Goal: Task Accomplishment & Management: Manage account settings

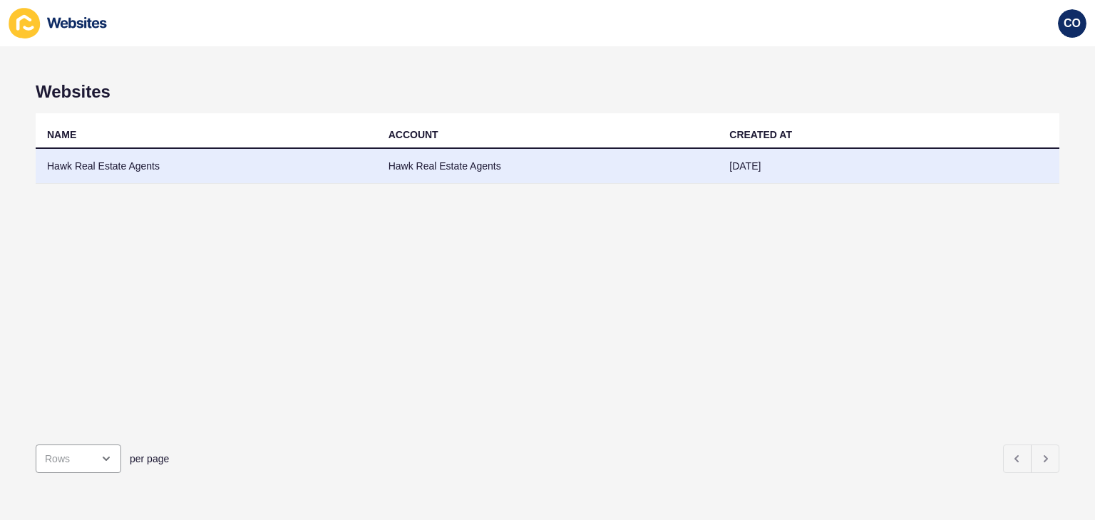
click at [134, 170] on td "Hawk Real Estate Agents" at bounding box center [206, 166] width 341 height 35
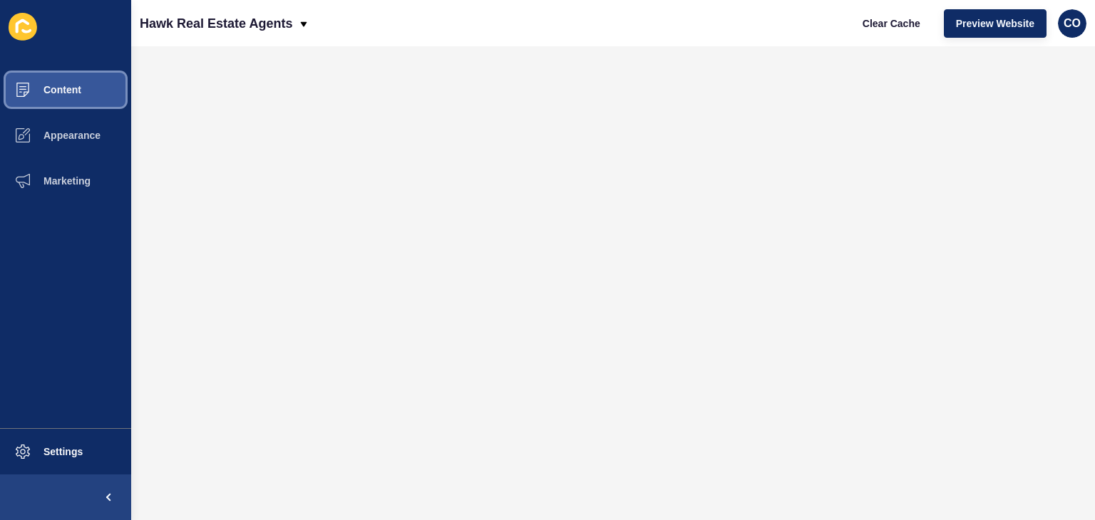
click at [69, 91] on span "Content" at bounding box center [39, 89] width 83 height 11
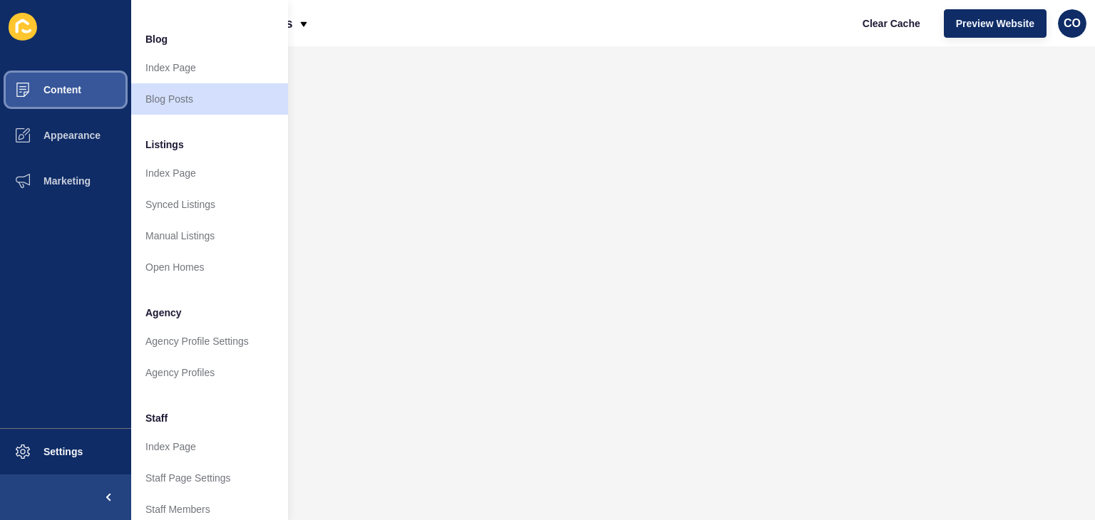
scroll to position [143, 0]
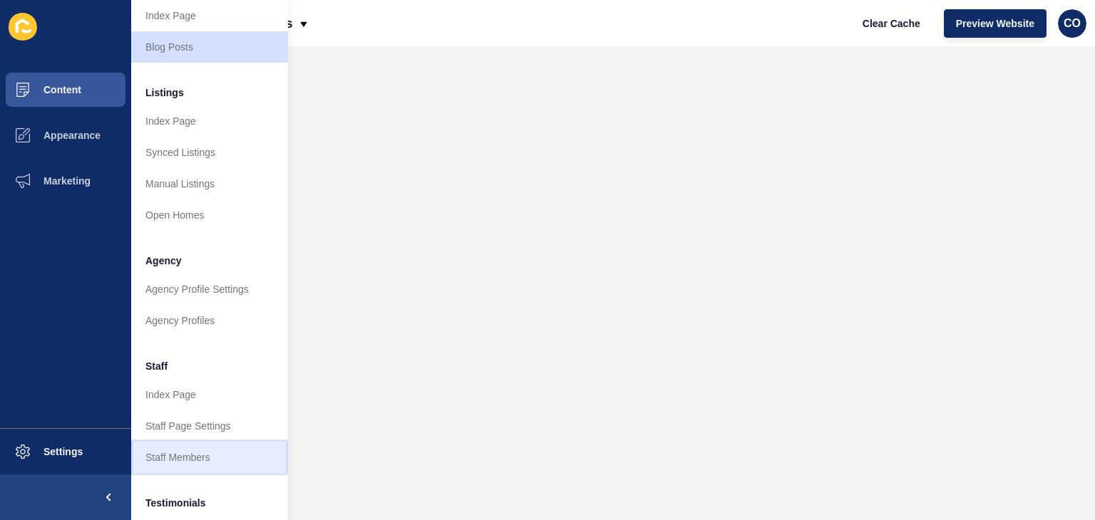
click at [189, 463] on link "Staff Members" at bounding box center [209, 457] width 157 height 31
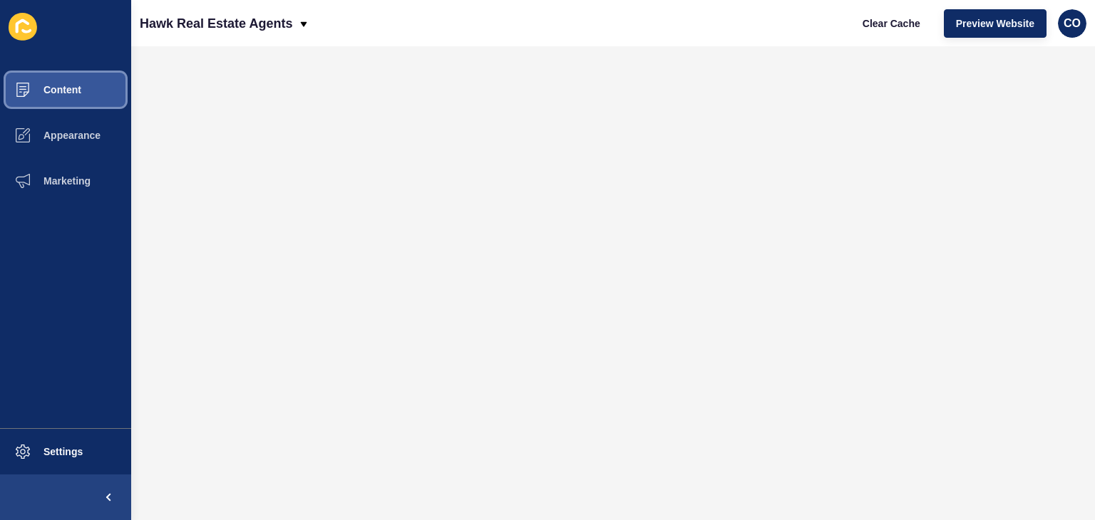
click at [85, 97] on button "Content" at bounding box center [65, 90] width 131 height 46
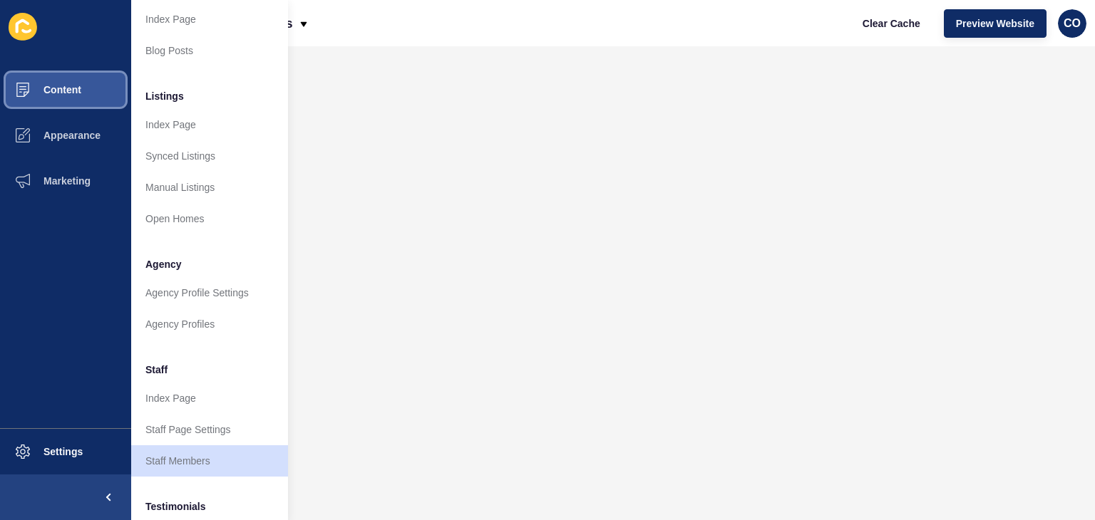
scroll to position [143, 0]
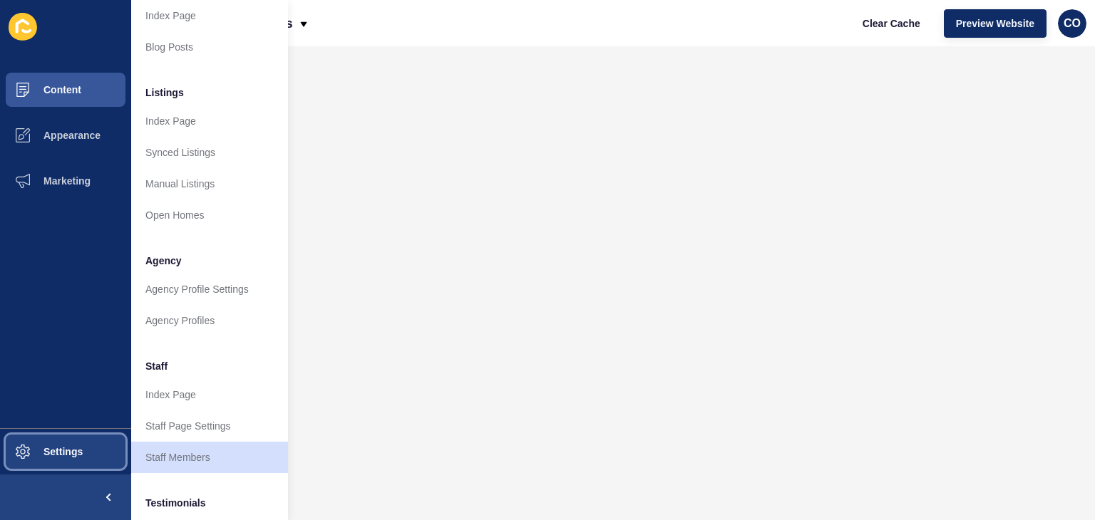
click at [73, 448] on span "Settings" at bounding box center [40, 451] width 85 height 11
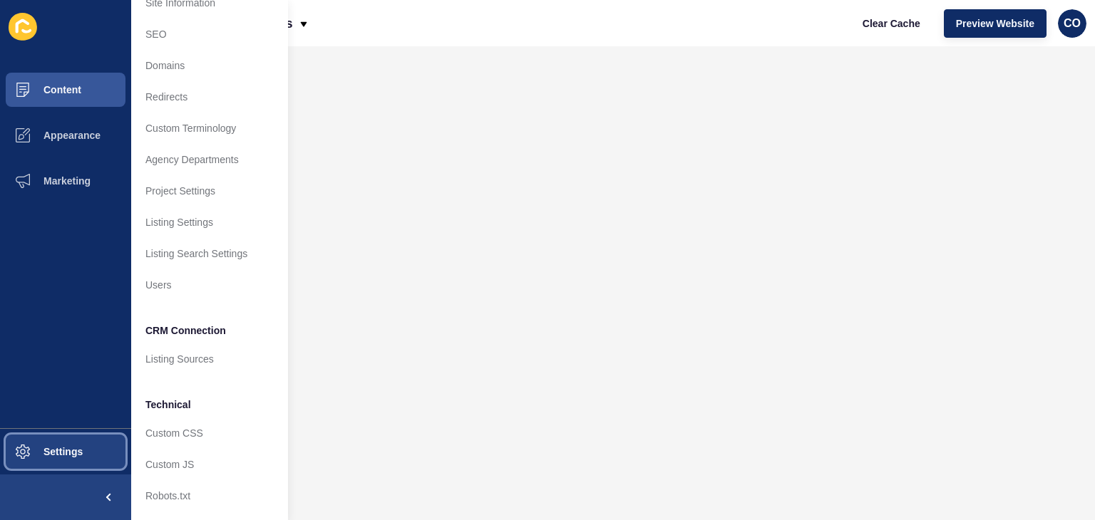
scroll to position [61, 0]
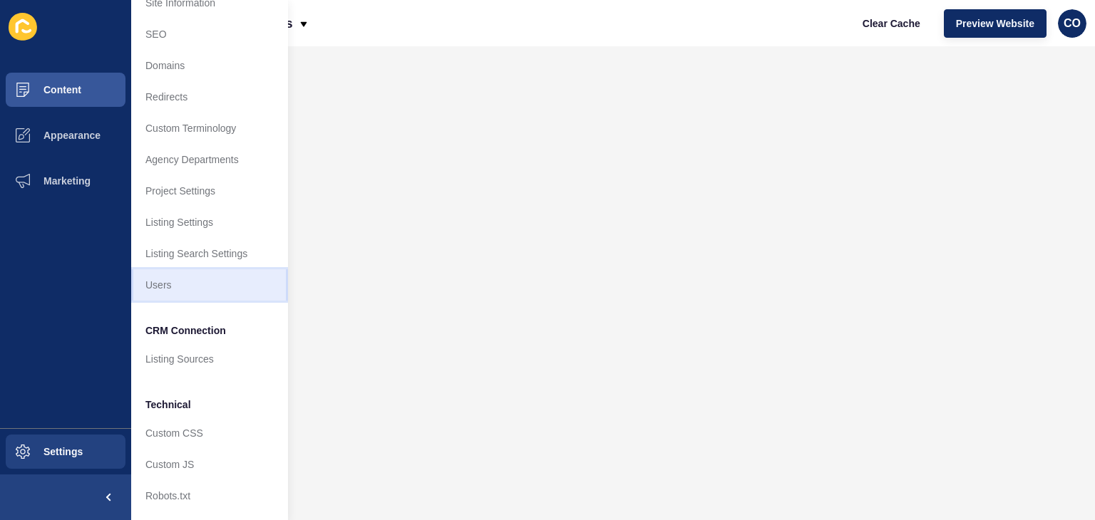
click at [165, 269] on link "Users" at bounding box center [209, 284] width 157 height 31
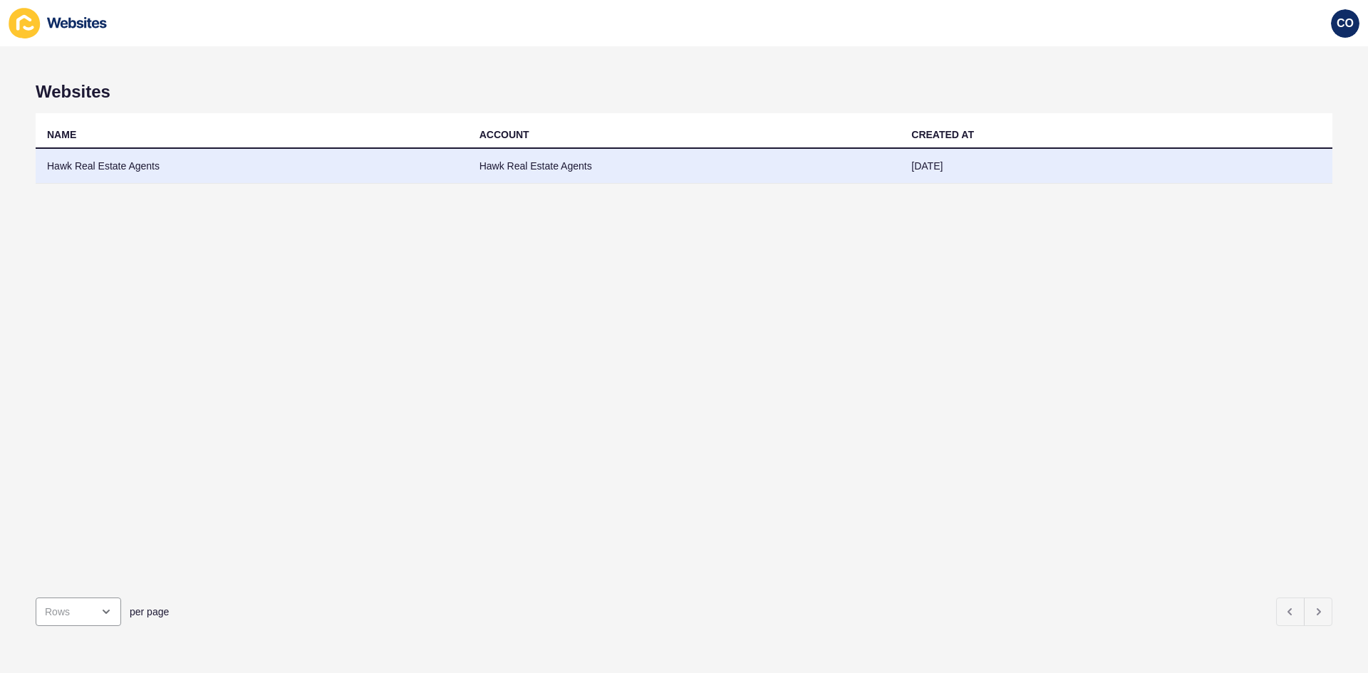
click at [107, 170] on td "Hawk Real Estate Agents" at bounding box center [252, 166] width 433 height 35
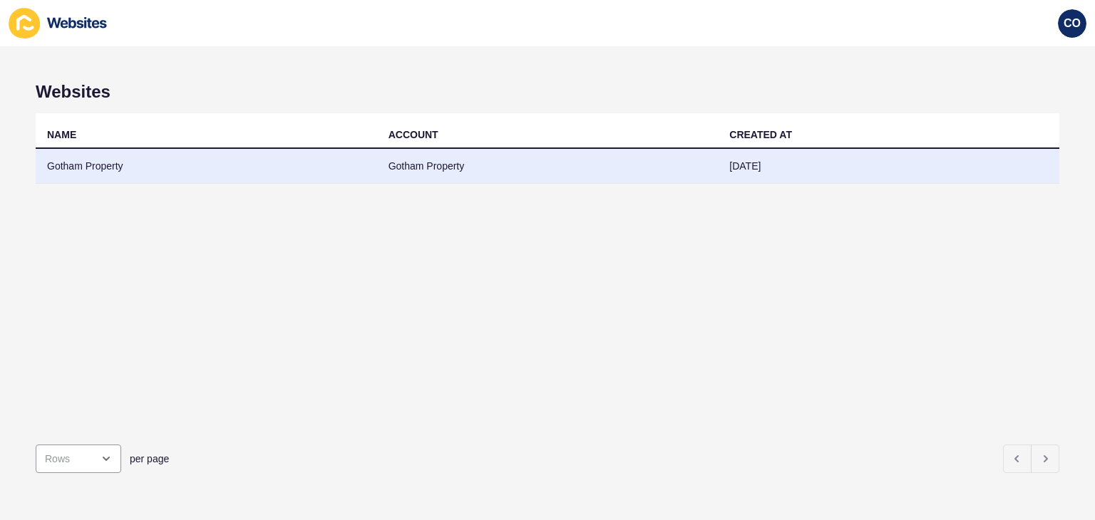
click at [86, 165] on td "Gotham Property" at bounding box center [206, 166] width 341 height 35
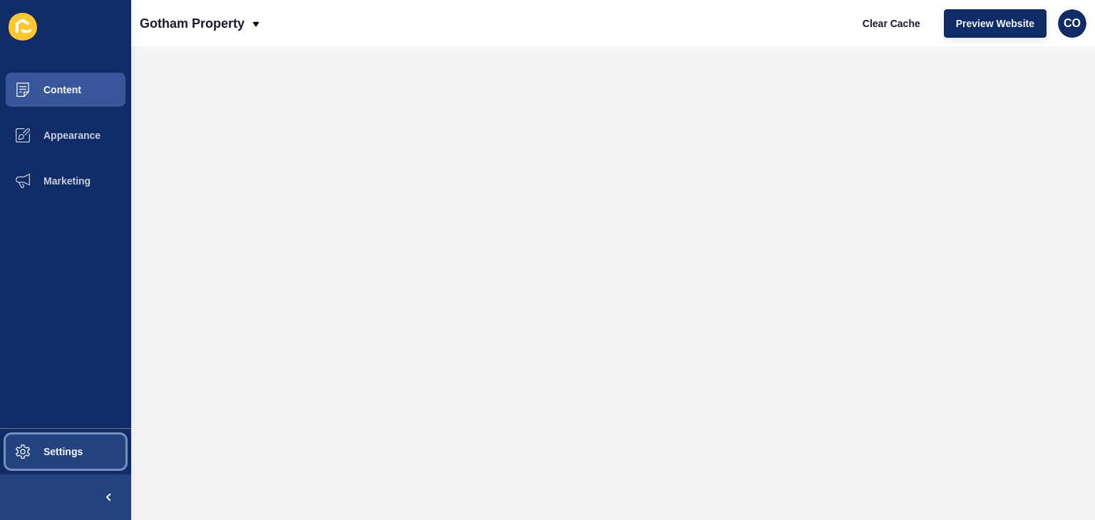
drag, startPoint x: 74, startPoint y: 448, endPoint x: 80, endPoint y: 440, distance: 9.7
click at [77, 444] on button "Settings" at bounding box center [65, 452] width 131 height 46
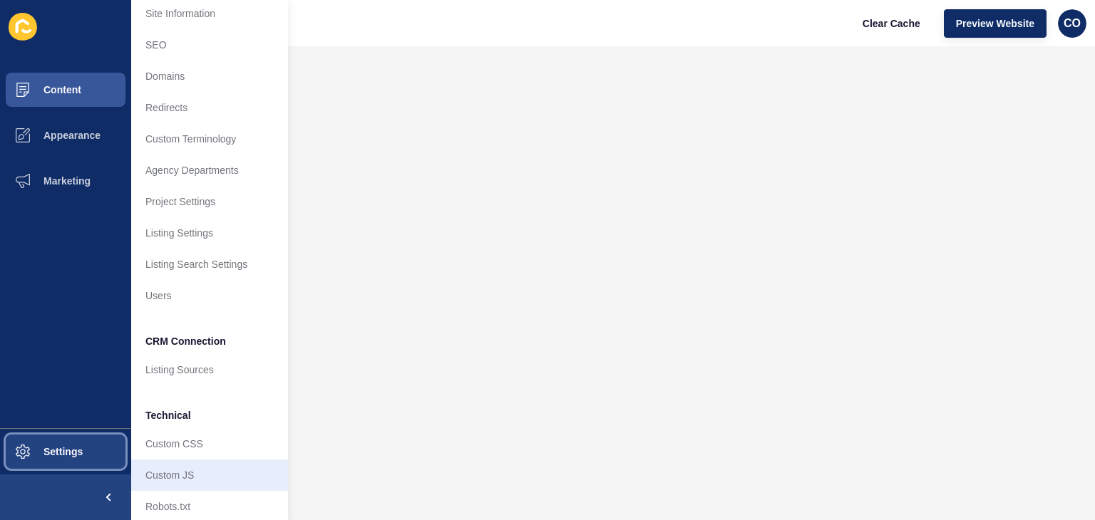
scroll to position [61, 0]
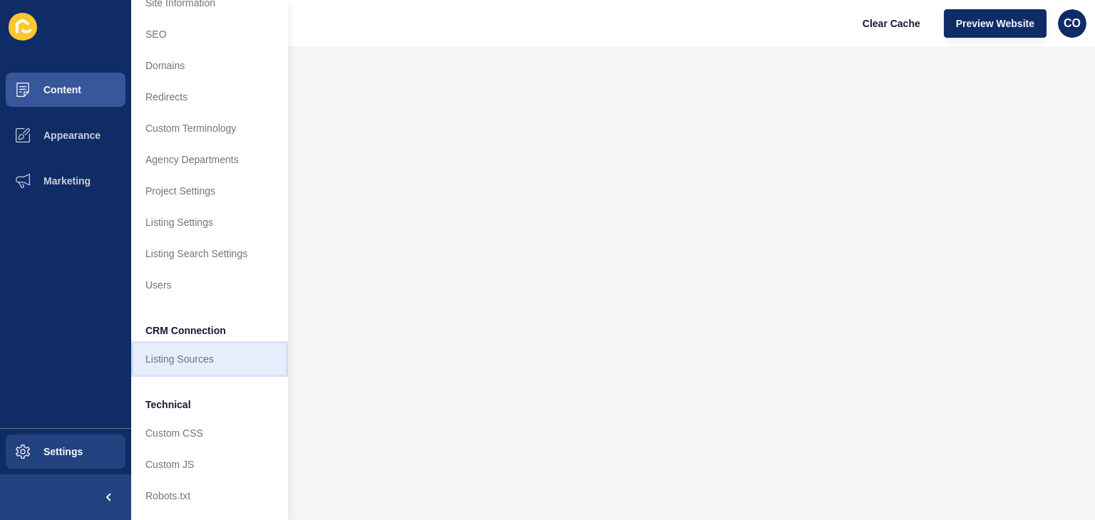
click at [202, 349] on link "Listing Sources" at bounding box center [209, 359] width 157 height 31
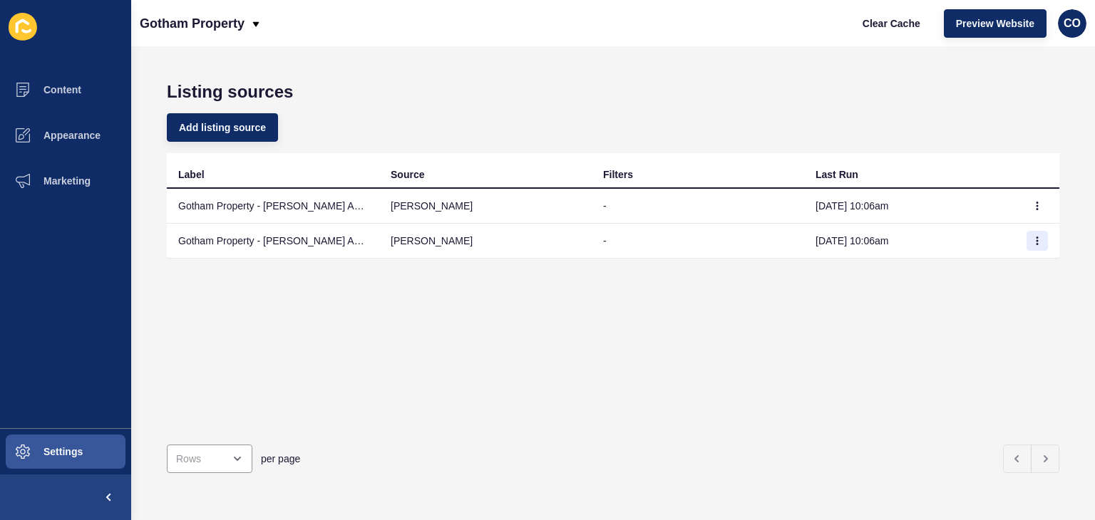
click at [1016, 243] on td at bounding box center [1037, 241] width 43 height 35
click at [1033, 242] on icon "button" at bounding box center [1037, 241] width 9 height 9
click at [958, 274] on link "Sync now" at bounding box center [987, 268] width 100 height 31
click at [1033, 207] on icon "button" at bounding box center [1037, 206] width 9 height 9
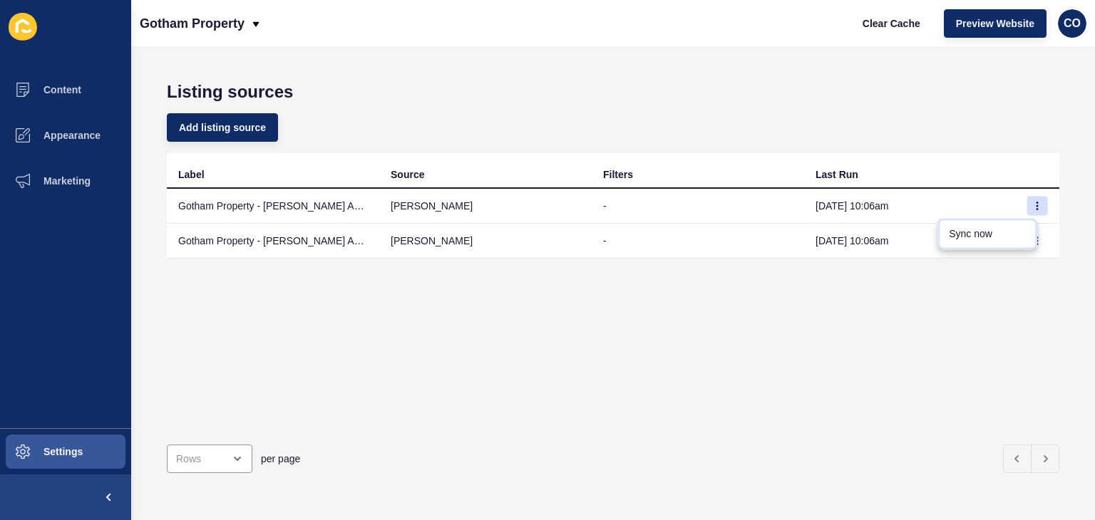
click at [979, 232] on link "Sync now" at bounding box center [987, 233] width 100 height 31
click at [894, 22] on span "Clear Cache" at bounding box center [891, 23] width 58 height 14
click at [619, 100] on h1 "Listing sources" at bounding box center [613, 92] width 892 height 20
